Goal: Information Seeking & Learning: Learn about a topic

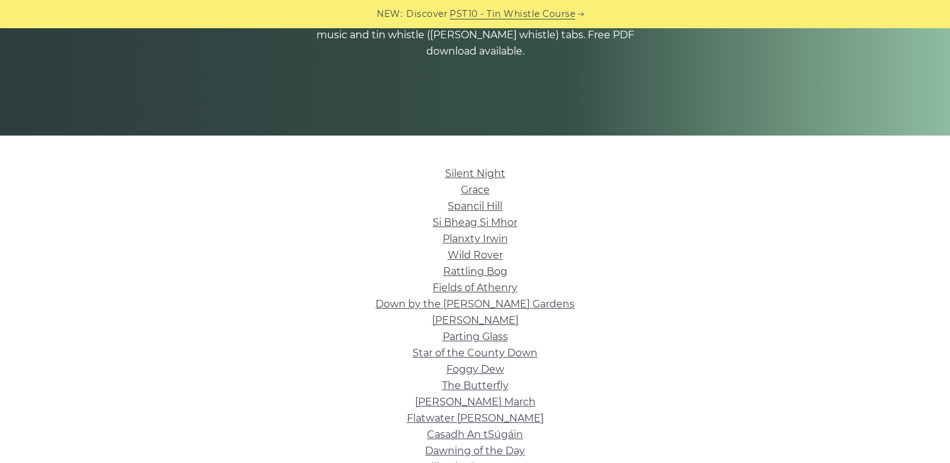
scroll to position [188, 0]
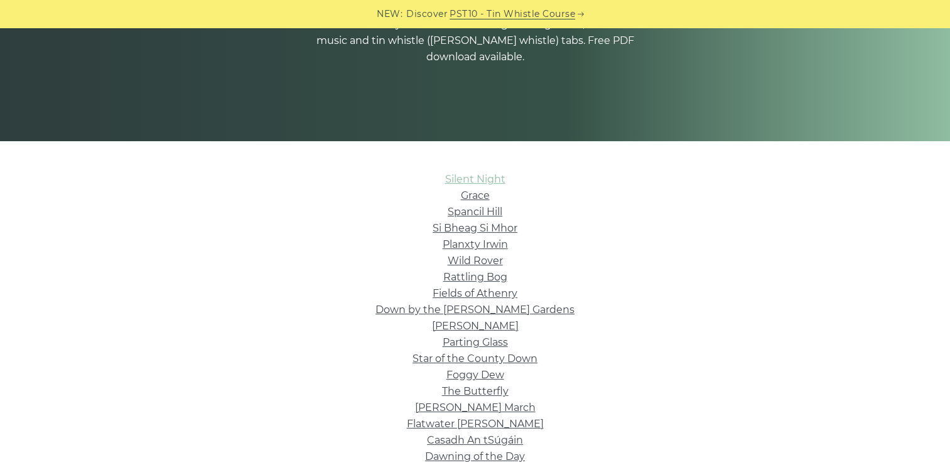
click at [500, 176] on link "Silent Night" at bounding box center [475, 179] width 60 height 12
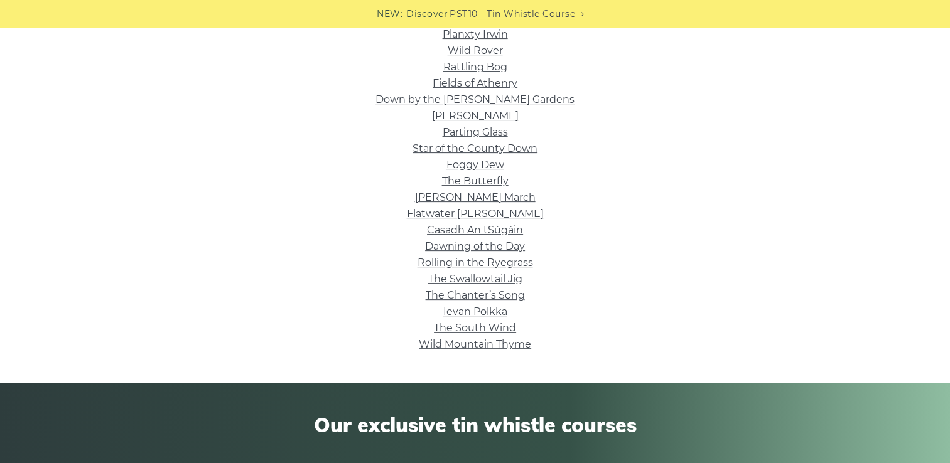
scroll to position [565, 0]
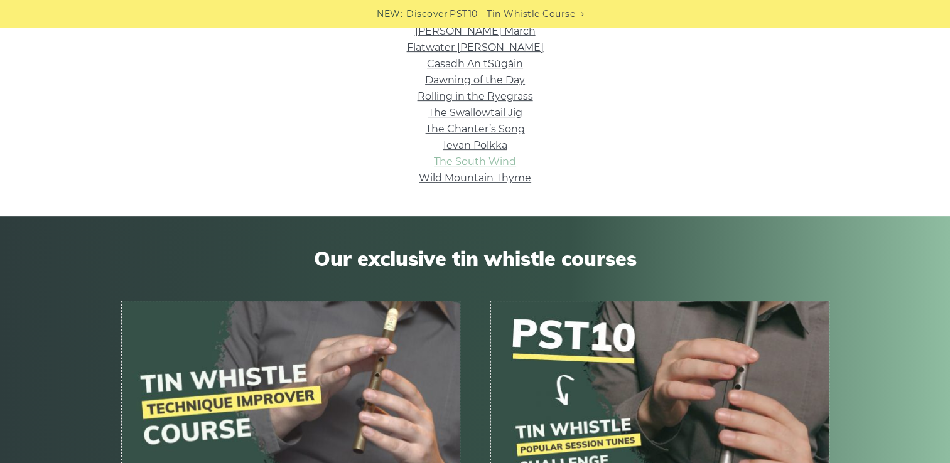
click at [503, 165] on link "The South Wind" at bounding box center [475, 162] width 82 height 12
click at [520, 181] on link "Wild Mountain Thyme" at bounding box center [475, 178] width 112 height 12
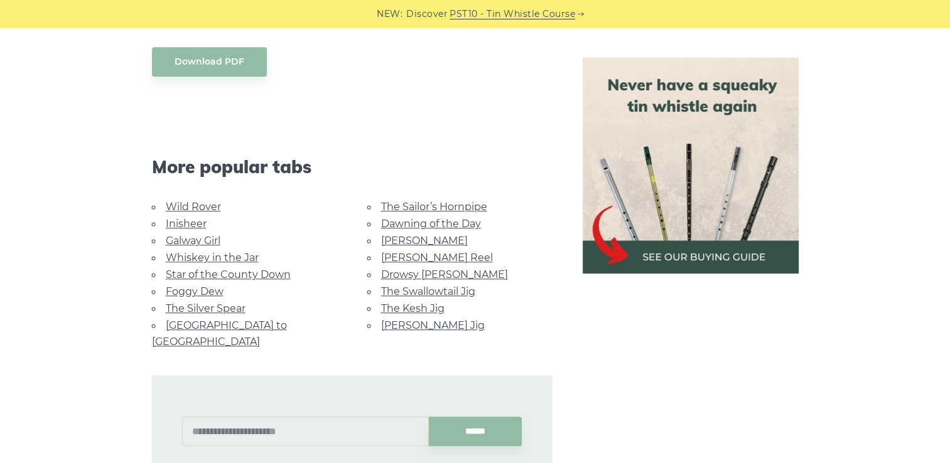
scroll to position [1067, 0]
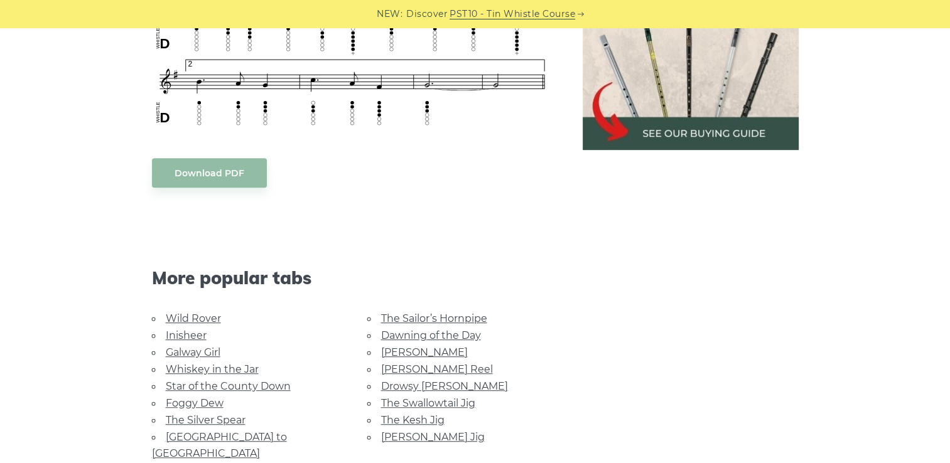
scroll to position [691, 0]
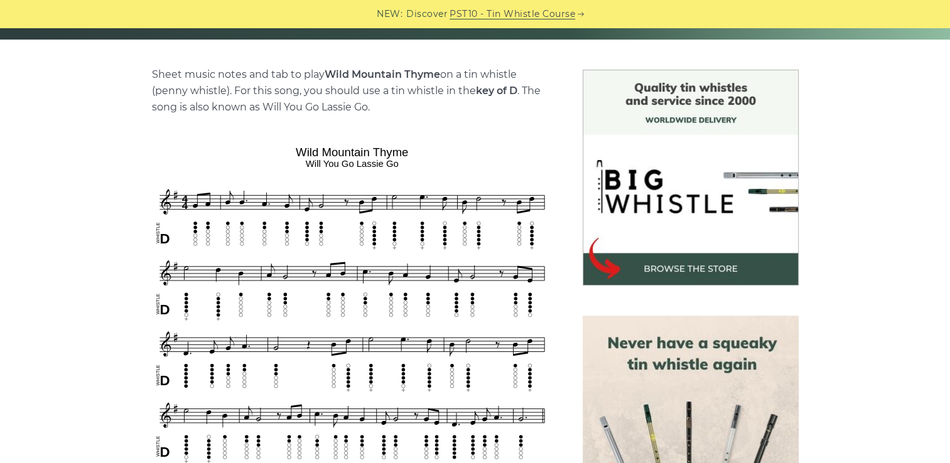
scroll to position [314, 0]
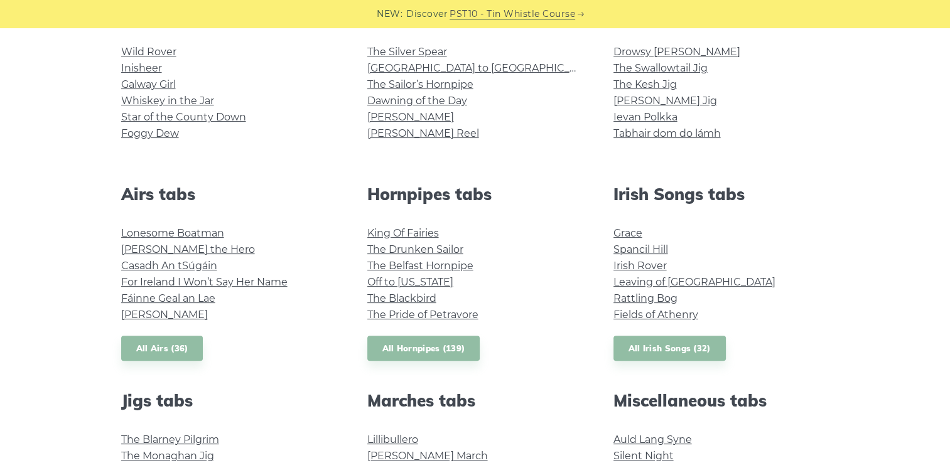
scroll to position [377, 0]
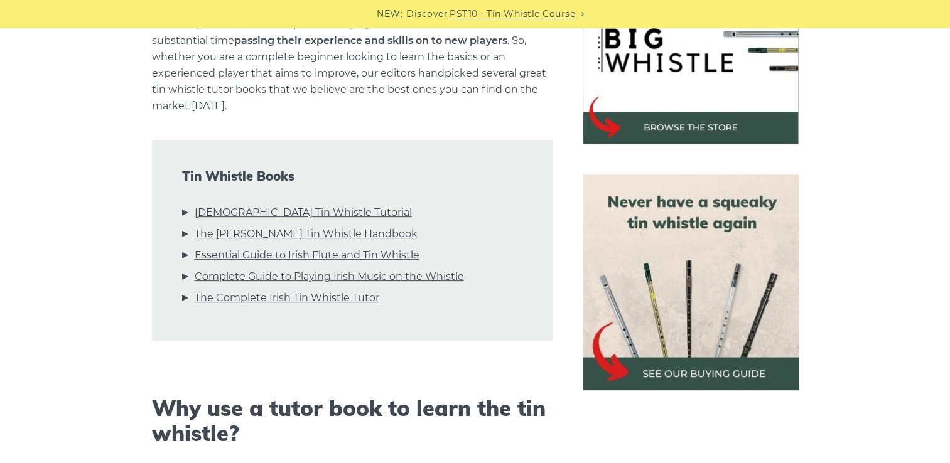
scroll to position [439, 0]
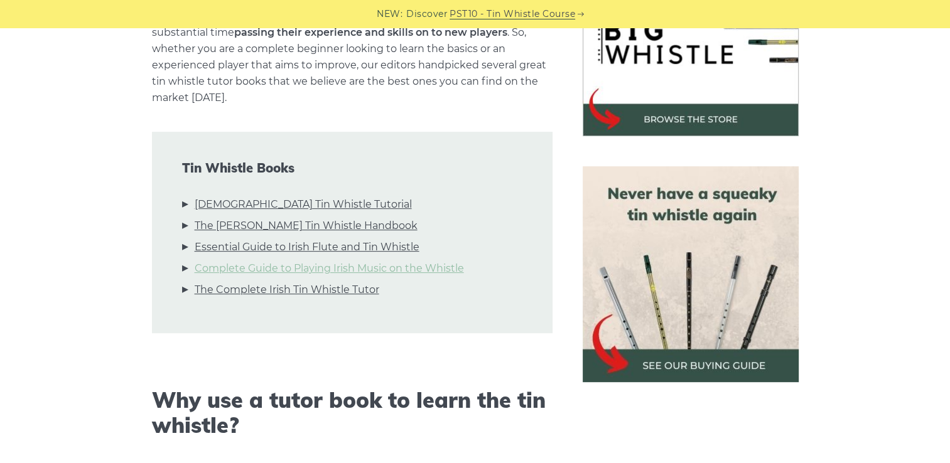
click at [302, 264] on link "Complete Guide to Playing Irish Music on the Whistle" at bounding box center [329, 269] width 269 height 16
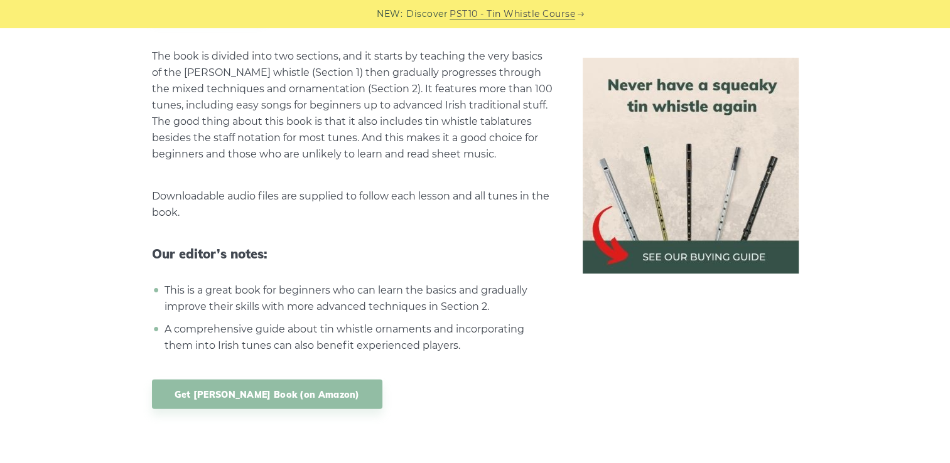
scroll to position [3632, 0]
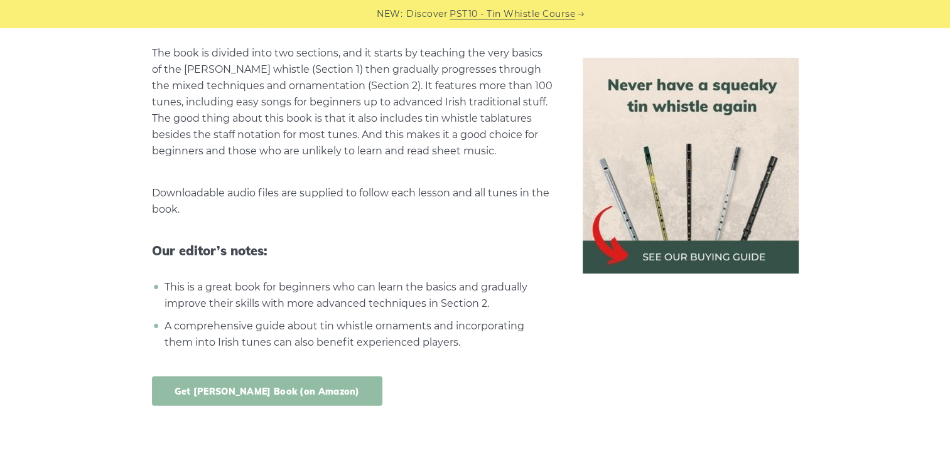
click at [264, 377] on link "Get [PERSON_NAME] Book (on Amazon)" at bounding box center [267, 392] width 230 height 30
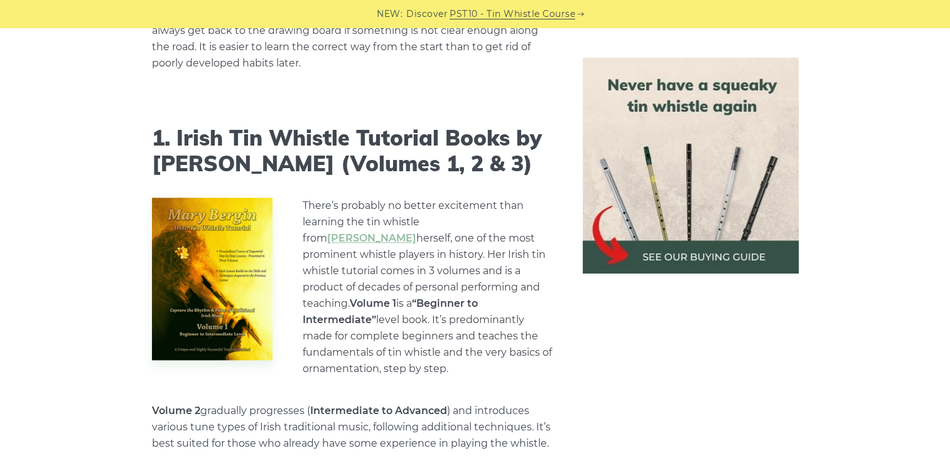
scroll to position [995, 0]
